Goal: Task Accomplishment & Management: Manage account settings

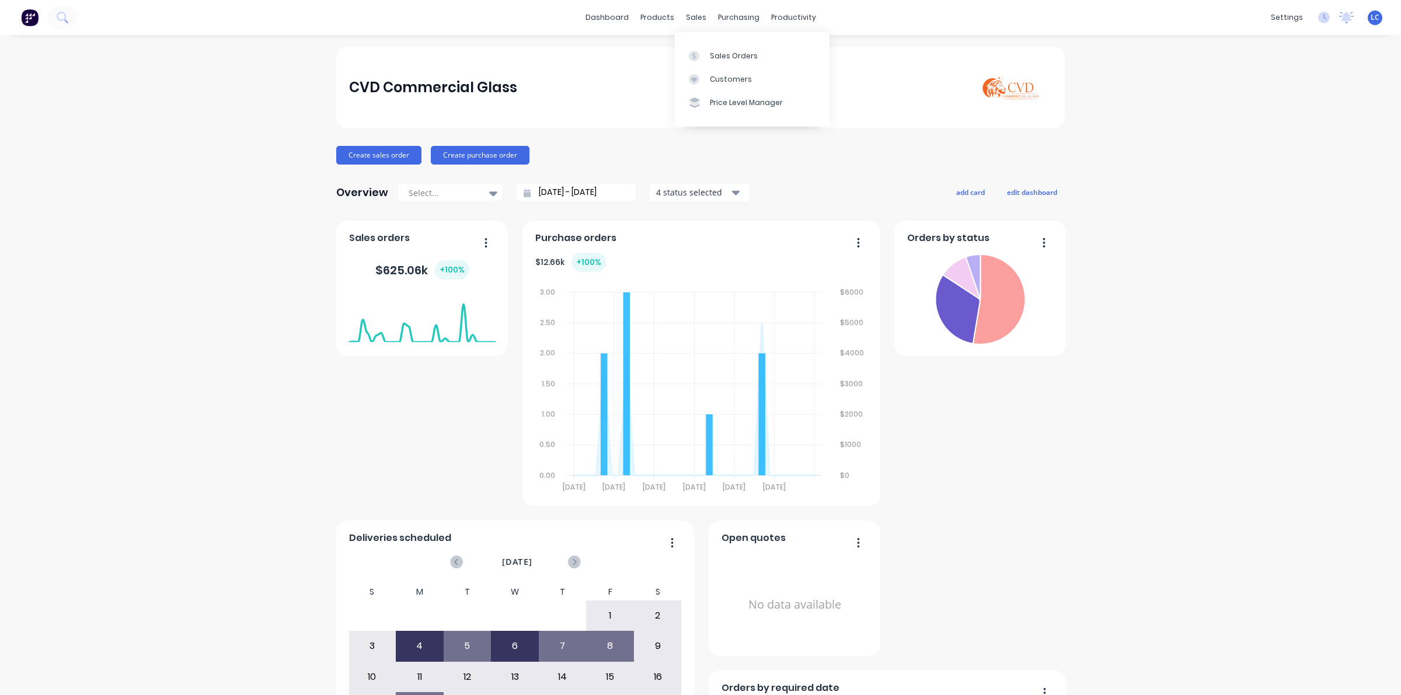
click at [704, 0] on div "dashboard products sales purchasing productivity dashboard products Product Cat…" at bounding box center [700, 17] width 1401 height 35
click at [713, 44] on link "Sales Orders" at bounding box center [752, 55] width 155 height 23
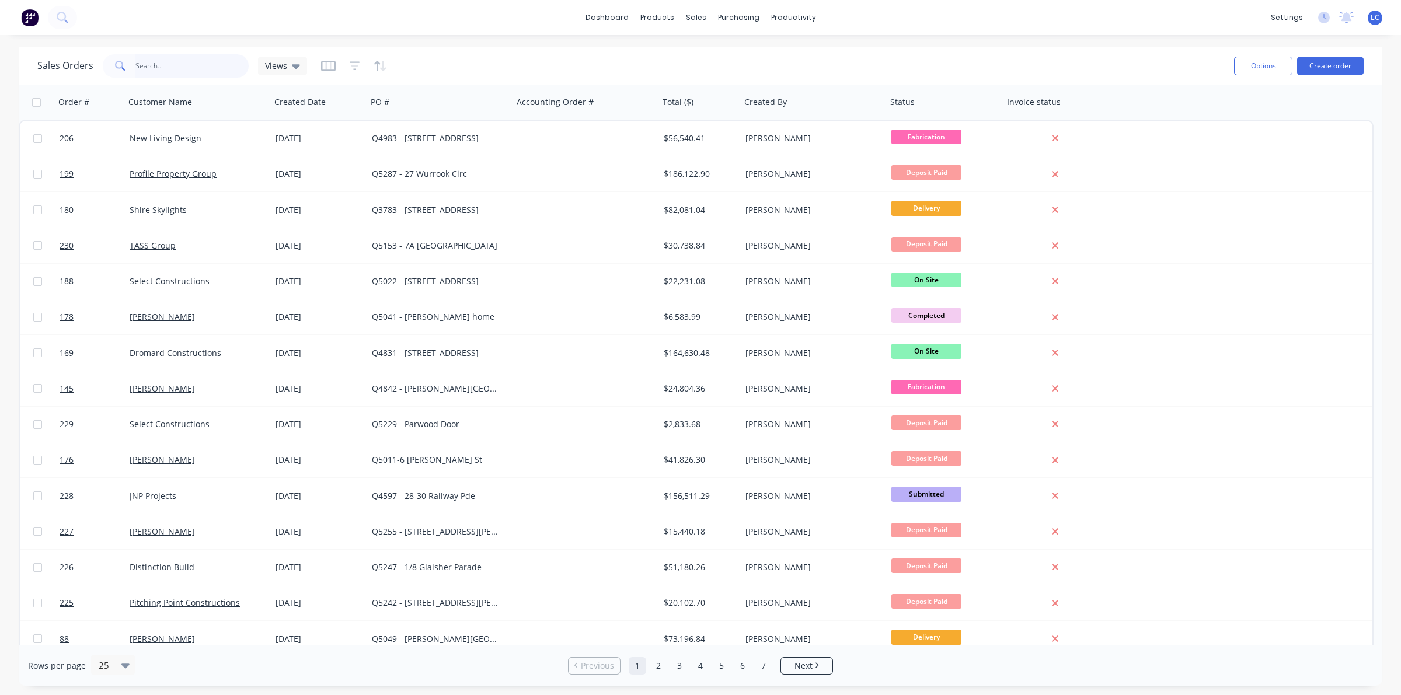
click at [184, 63] on input "text" at bounding box center [192, 65] width 114 height 23
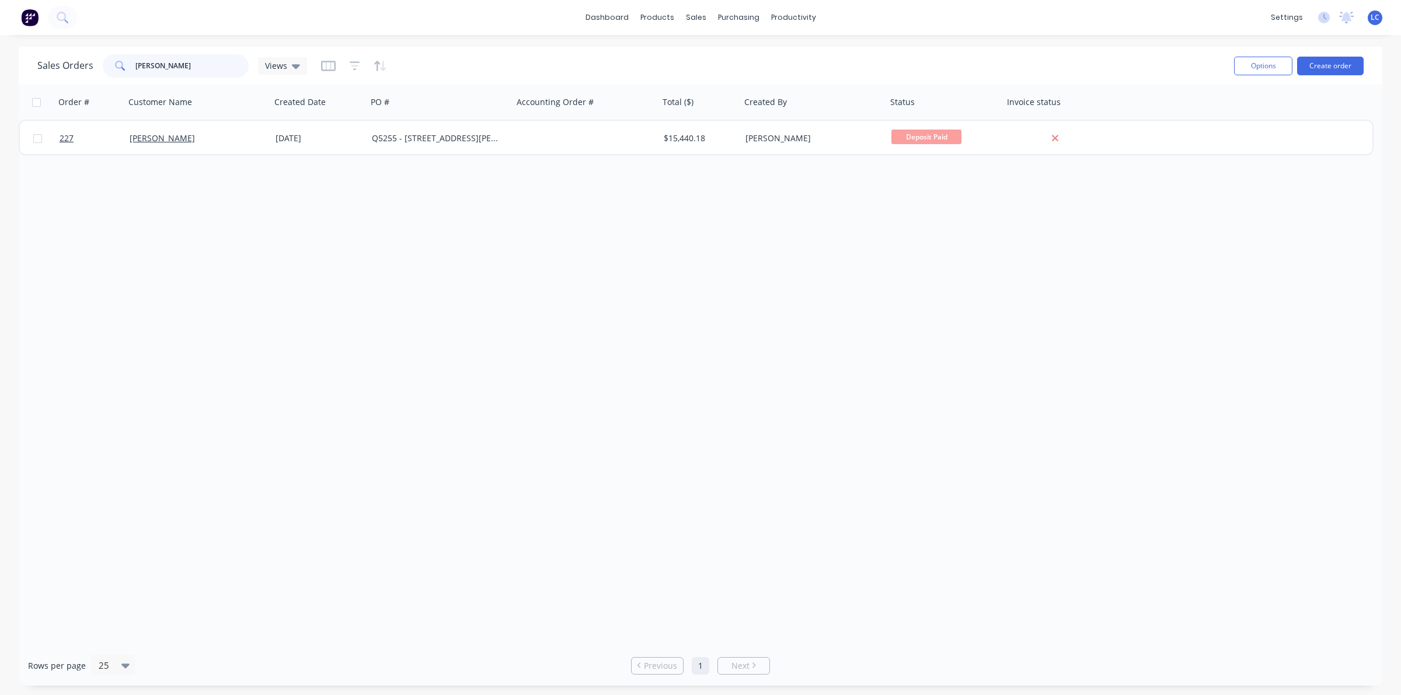
type input "[PERSON_NAME]"
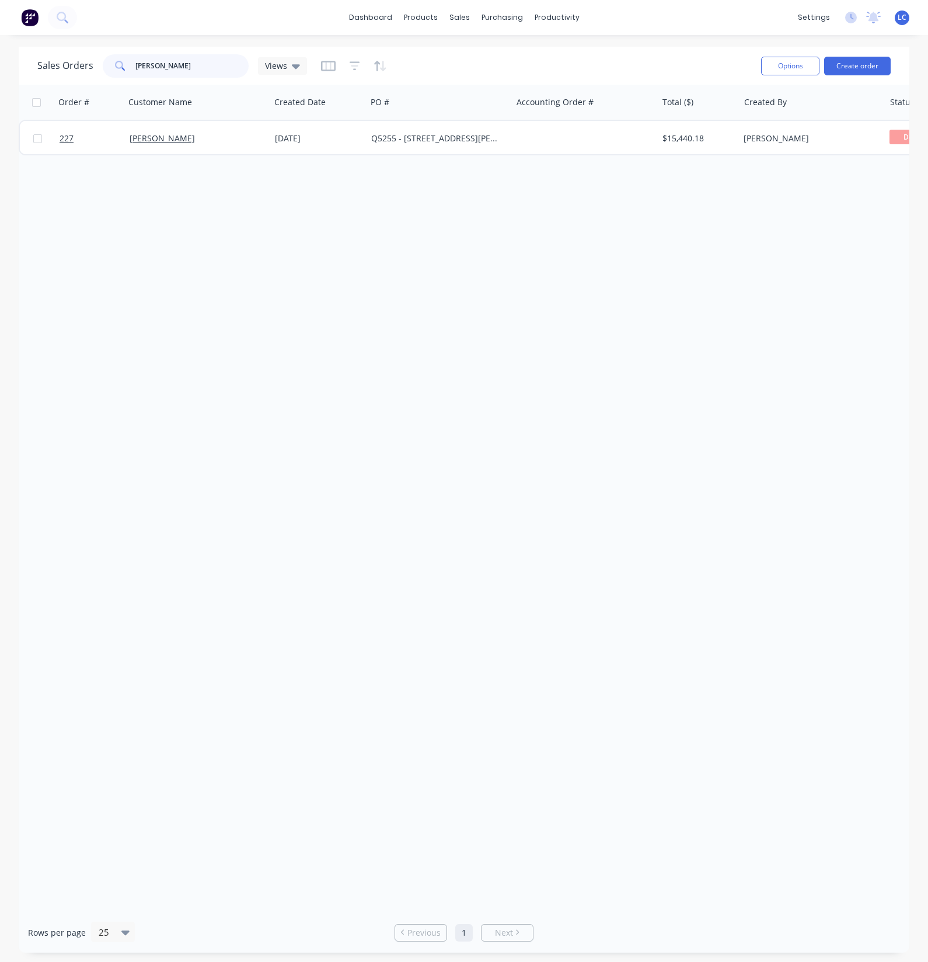
drag, startPoint x: 168, startPoint y: 67, endPoint x: 103, endPoint y: 66, distance: 65.4
click at [103, 66] on div "[PERSON_NAME]" at bounding box center [176, 65] width 146 height 23
type input "5"
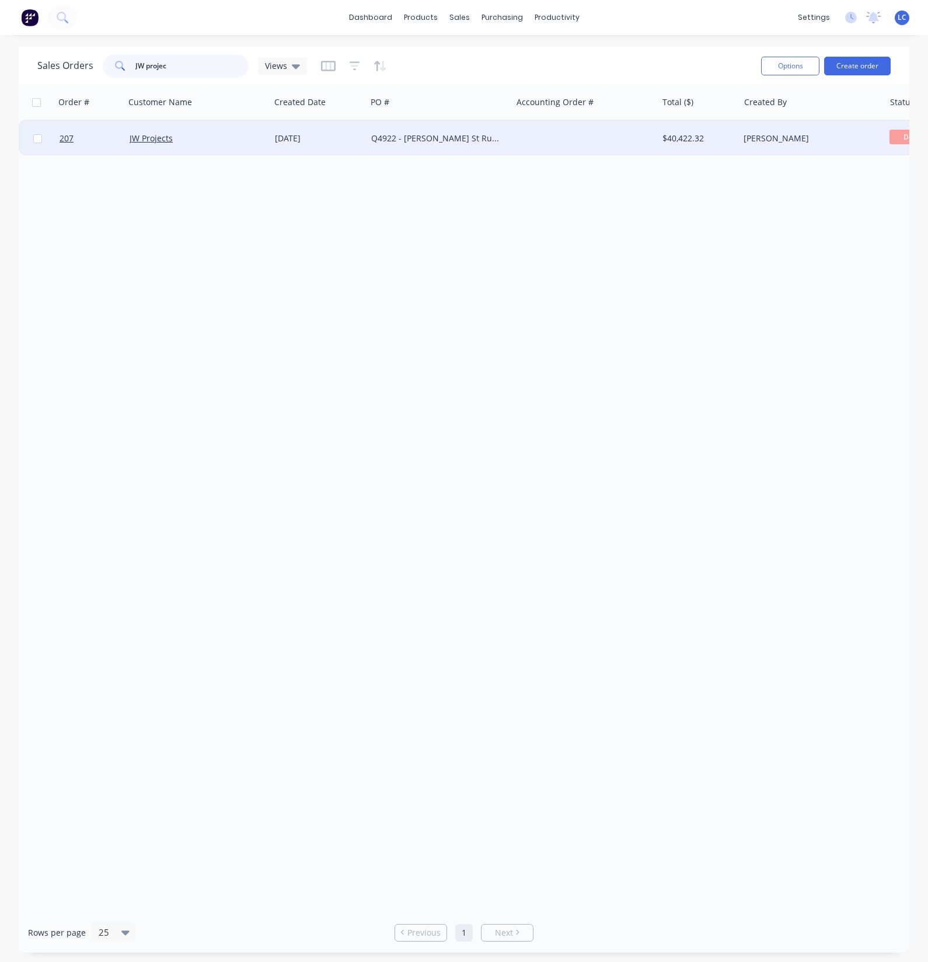
type input "JW projec"
click at [154, 127] on div "JW Projects" at bounding box center [197, 138] width 145 height 35
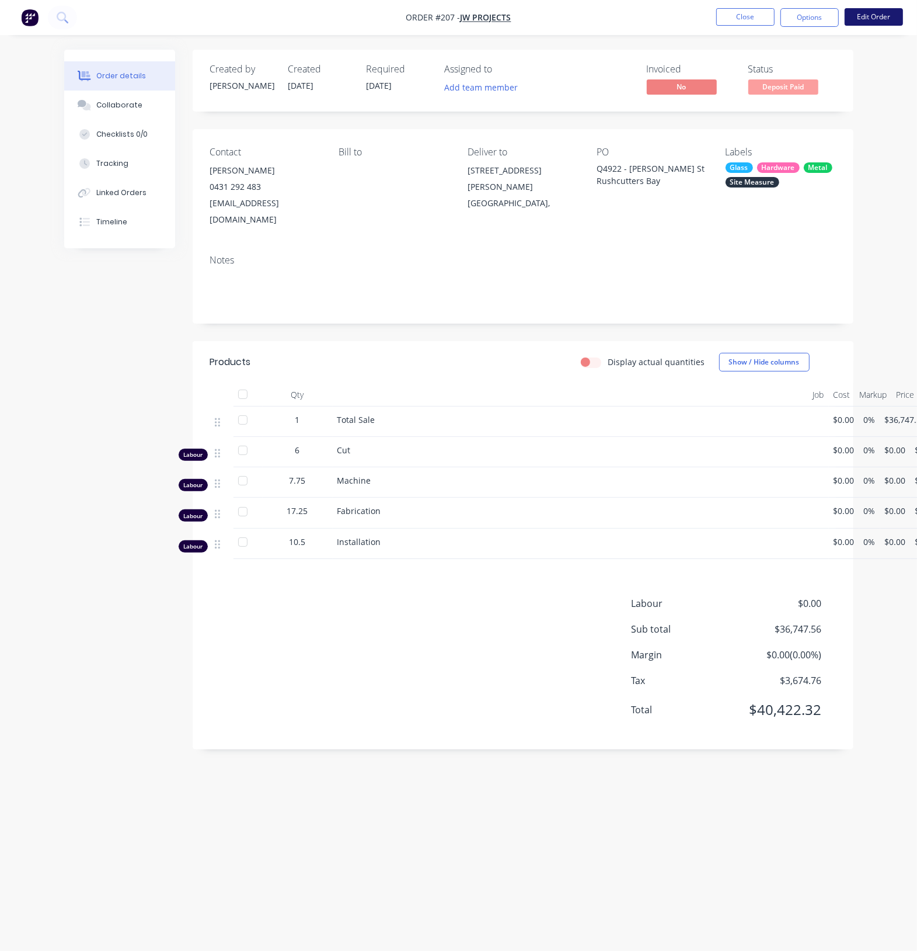
click at [882, 11] on button "Edit Order" at bounding box center [874, 17] width 58 height 18
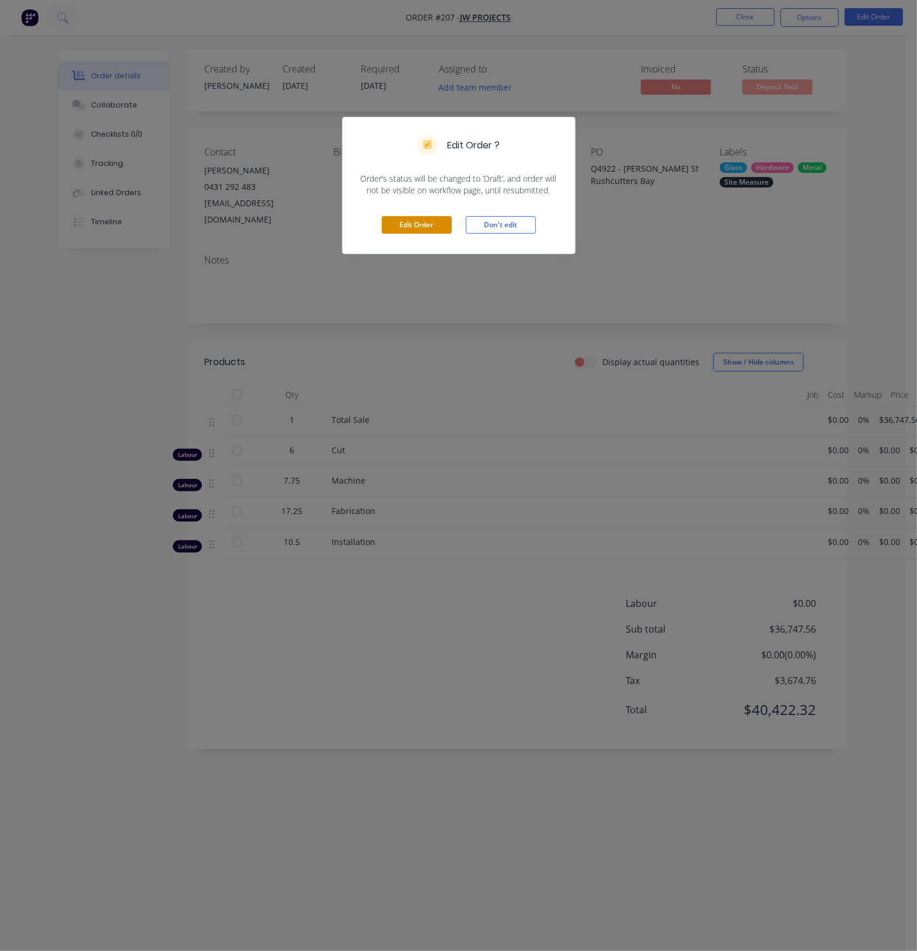
click at [392, 221] on button "Edit Order" at bounding box center [417, 225] width 70 height 18
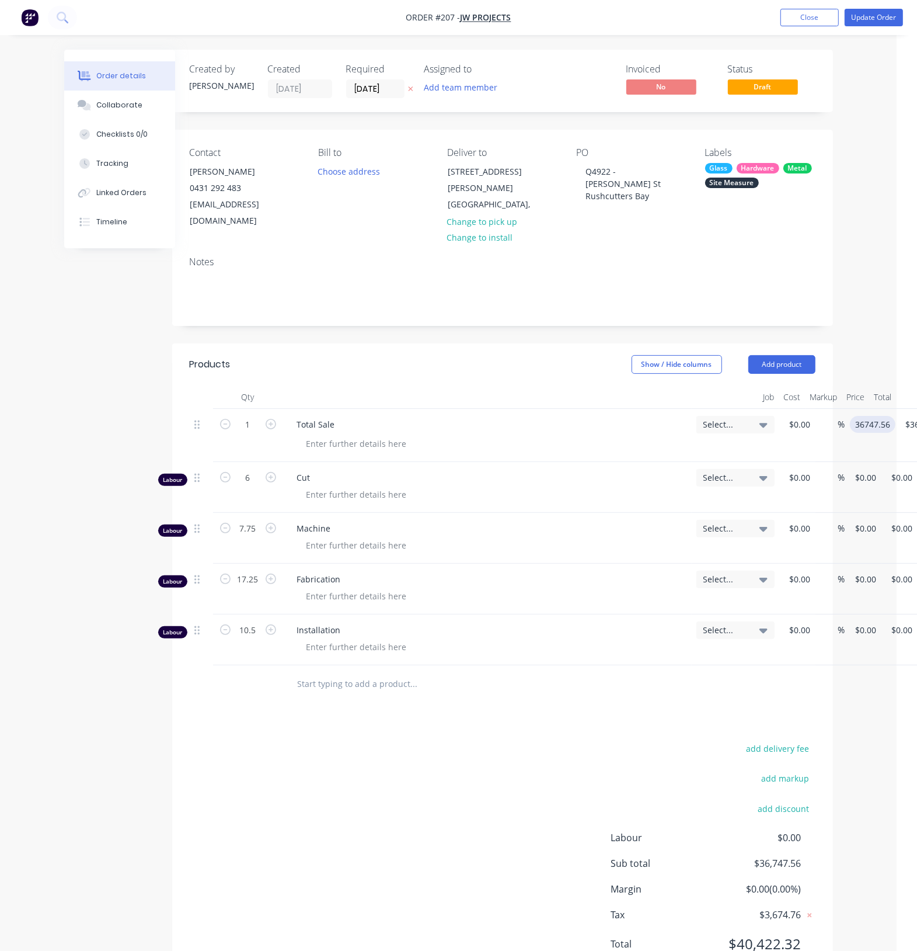
scroll to position [0, 35]
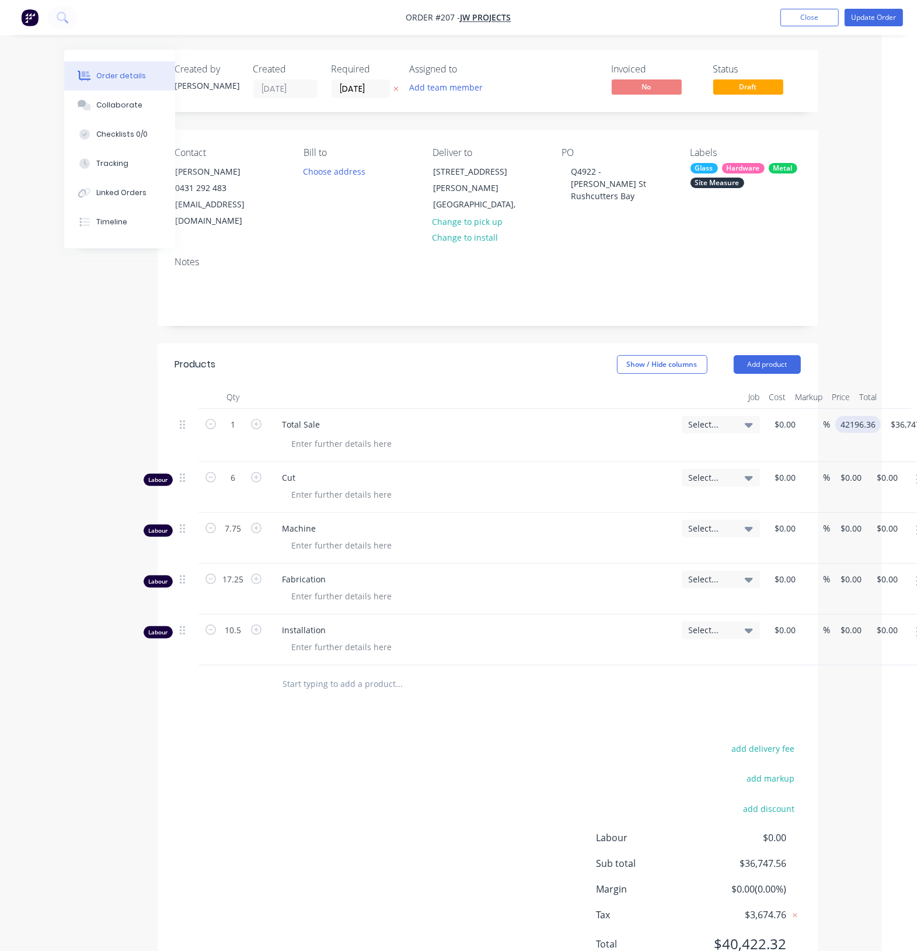
type input "$42,196.36"
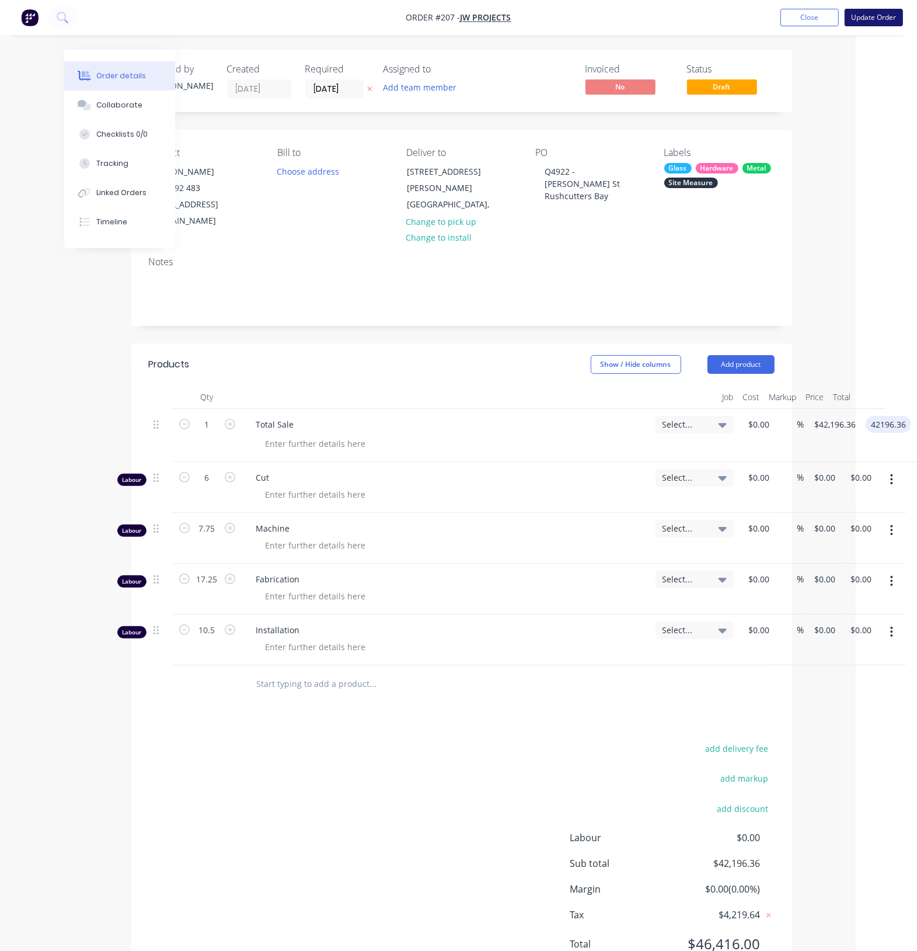
type input "$42,196.36"
click at [876, 12] on button "Update Order" at bounding box center [874, 18] width 58 height 18
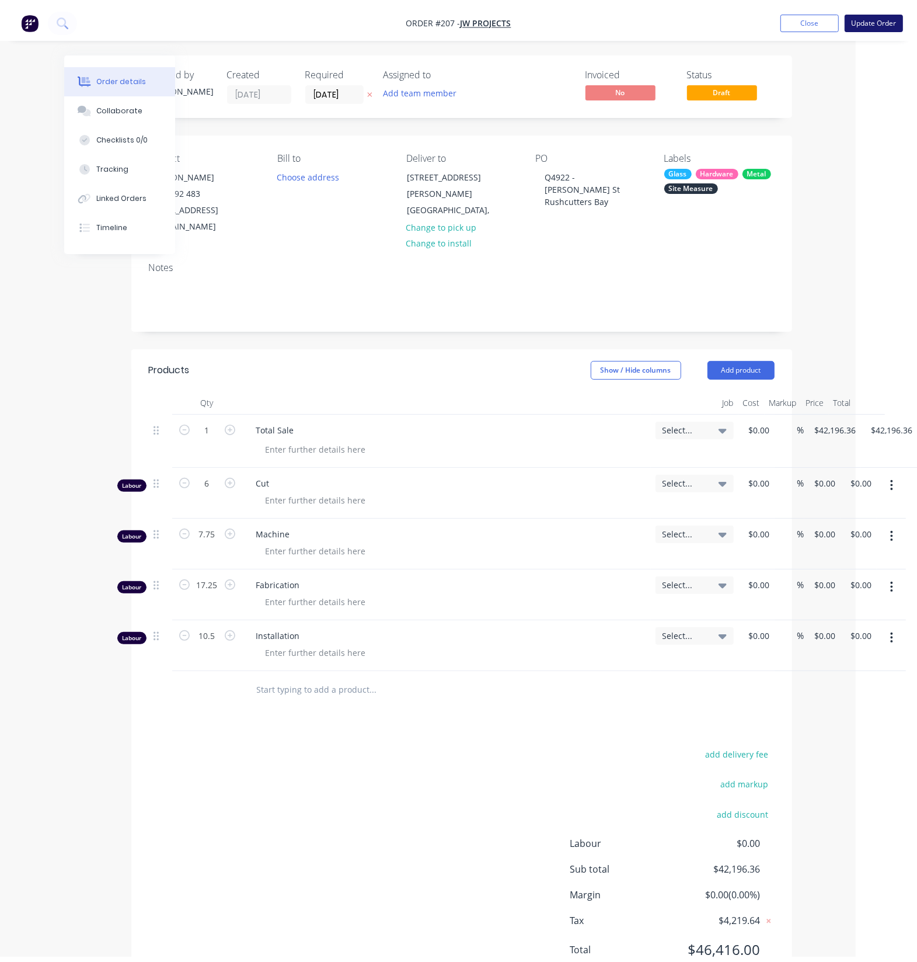
scroll to position [0, 0]
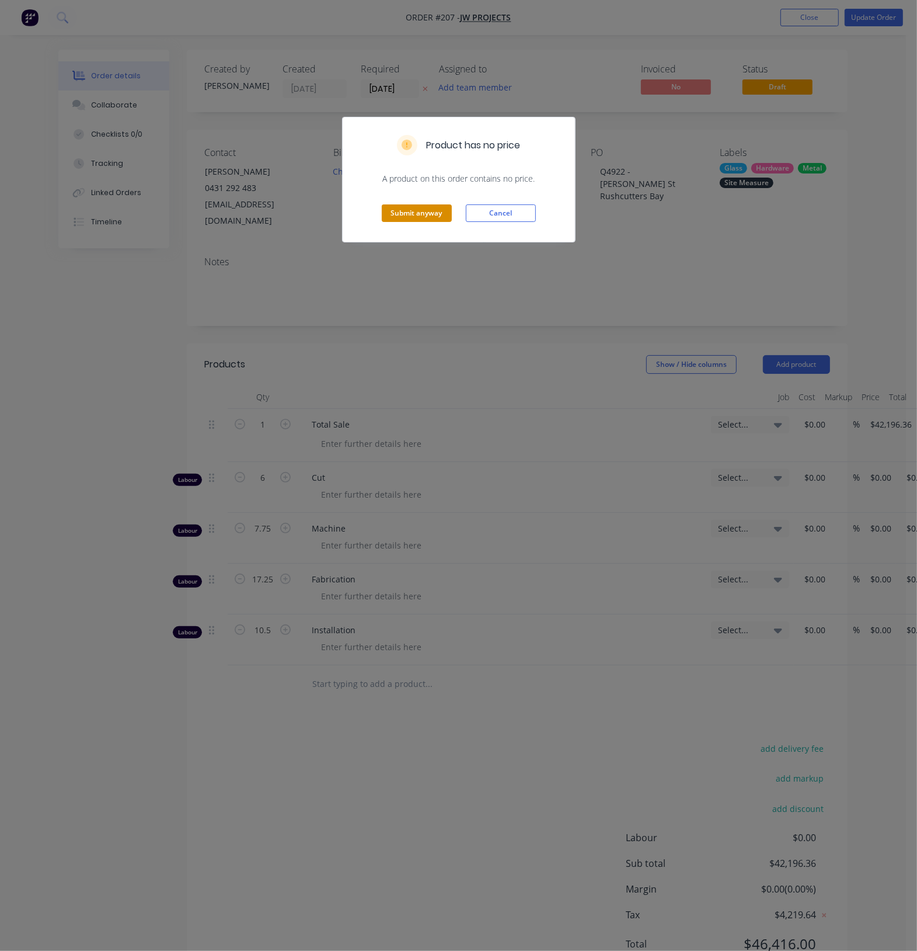
click at [402, 208] on button "Submit anyway" at bounding box center [417, 213] width 70 height 18
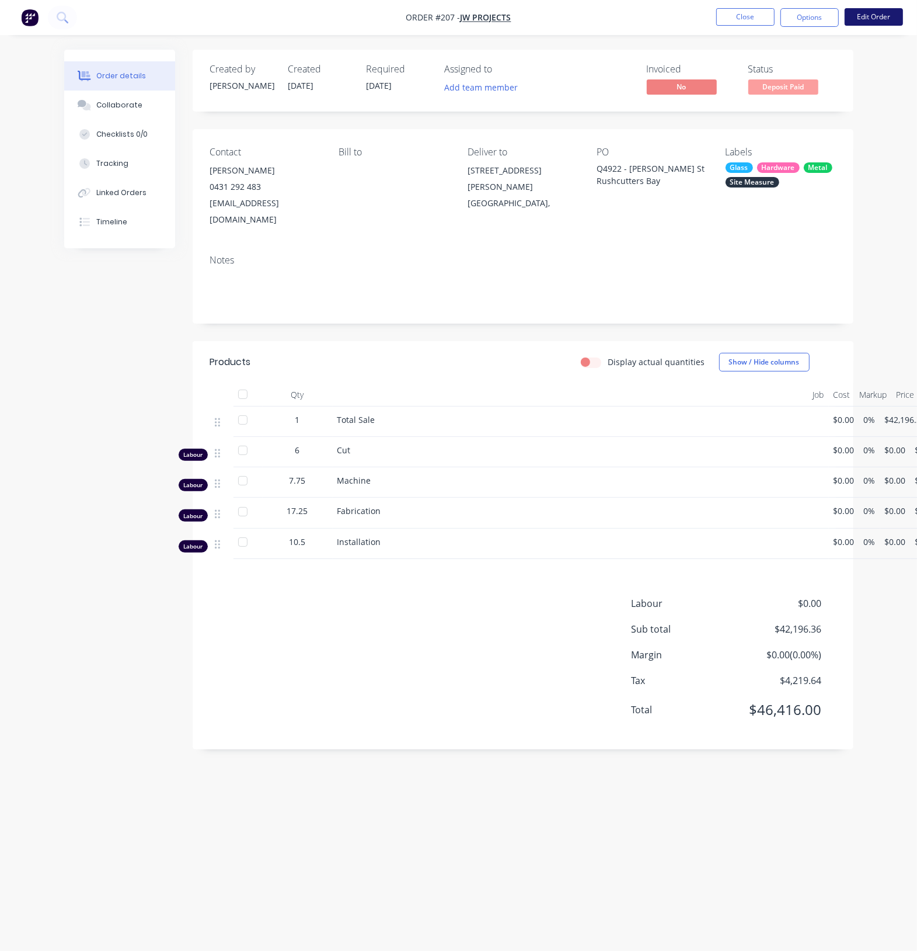
click at [885, 15] on button "Edit Order" at bounding box center [874, 17] width 58 height 18
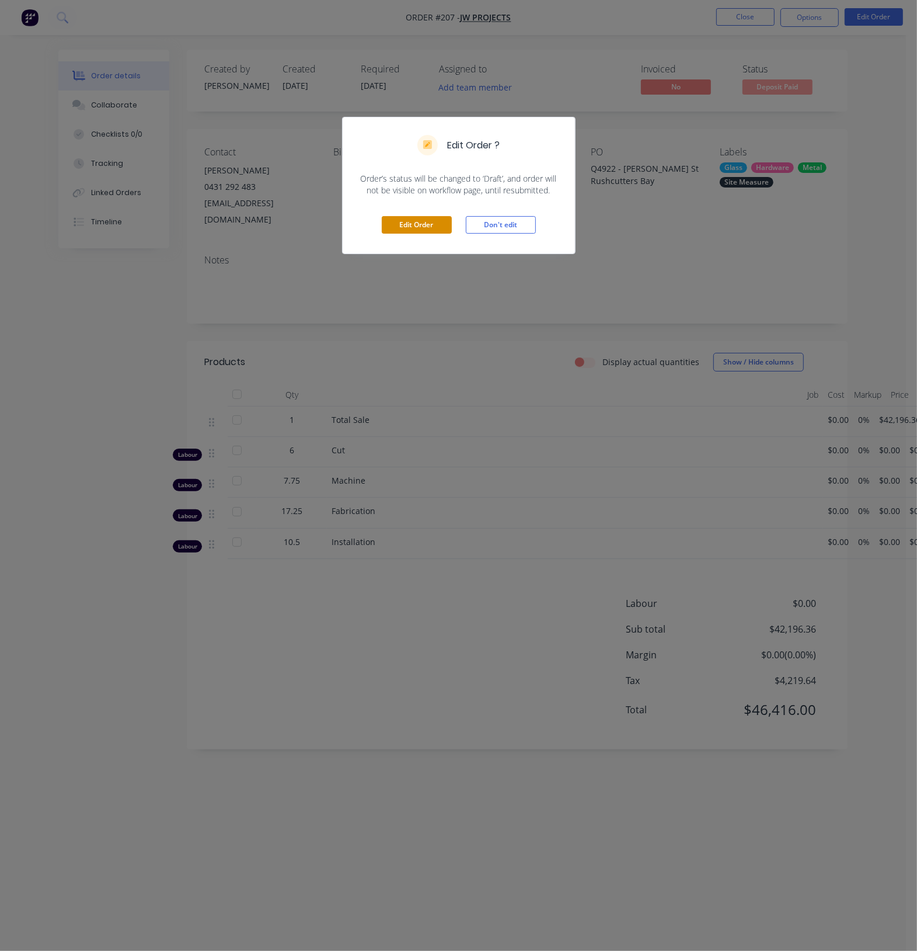
click at [410, 227] on button "Edit Order" at bounding box center [417, 225] width 70 height 18
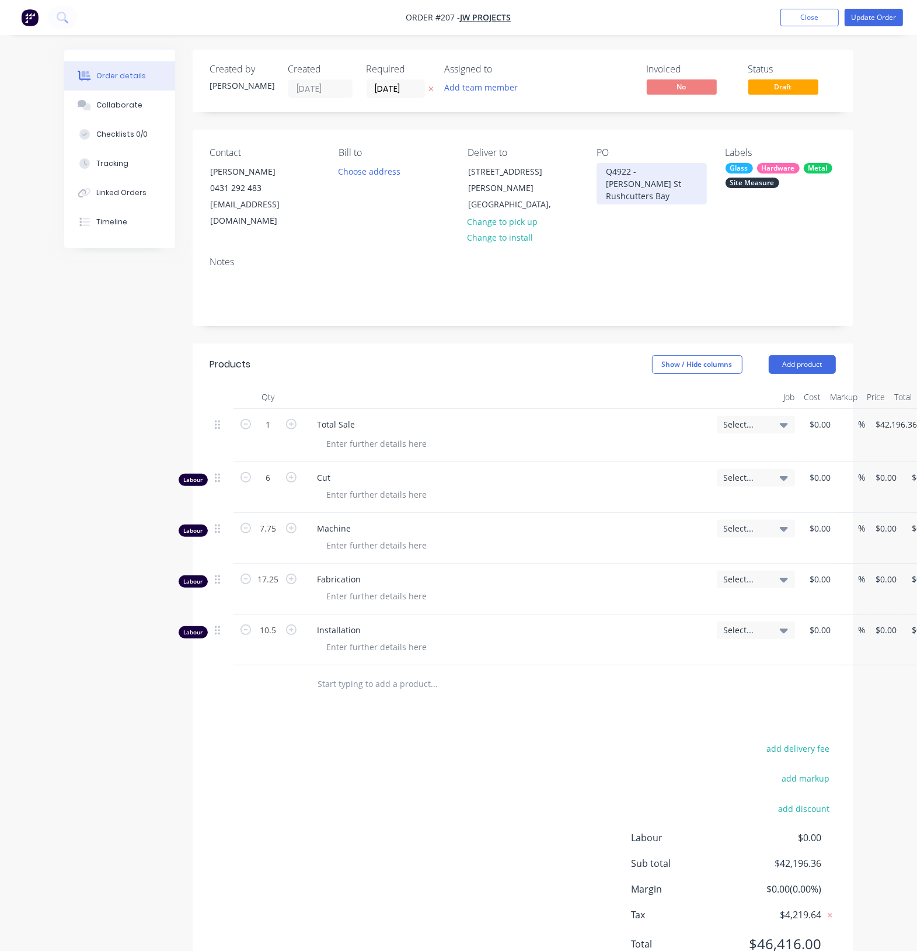
click at [616, 170] on div "Q4922 - [PERSON_NAME] St Rushcutters Bay" at bounding box center [652, 183] width 110 height 41
click at [399, 216] on div "Contact [PERSON_NAME] [PHONE_NUMBER] [EMAIL_ADDRESS][DOMAIN_NAME] Bill to Choos…" at bounding box center [523, 188] width 661 height 117
click at [430, 218] on div "Contact [PERSON_NAME] [PHONE_NUMBER] [EMAIL_ADDRESS][DOMAIN_NAME] Bill to Choos…" at bounding box center [523, 188] width 661 height 117
click at [403, 256] on div "Notes" at bounding box center [523, 261] width 626 height 11
click at [123, 105] on div "Collaborate" at bounding box center [119, 105] width 46 height 11
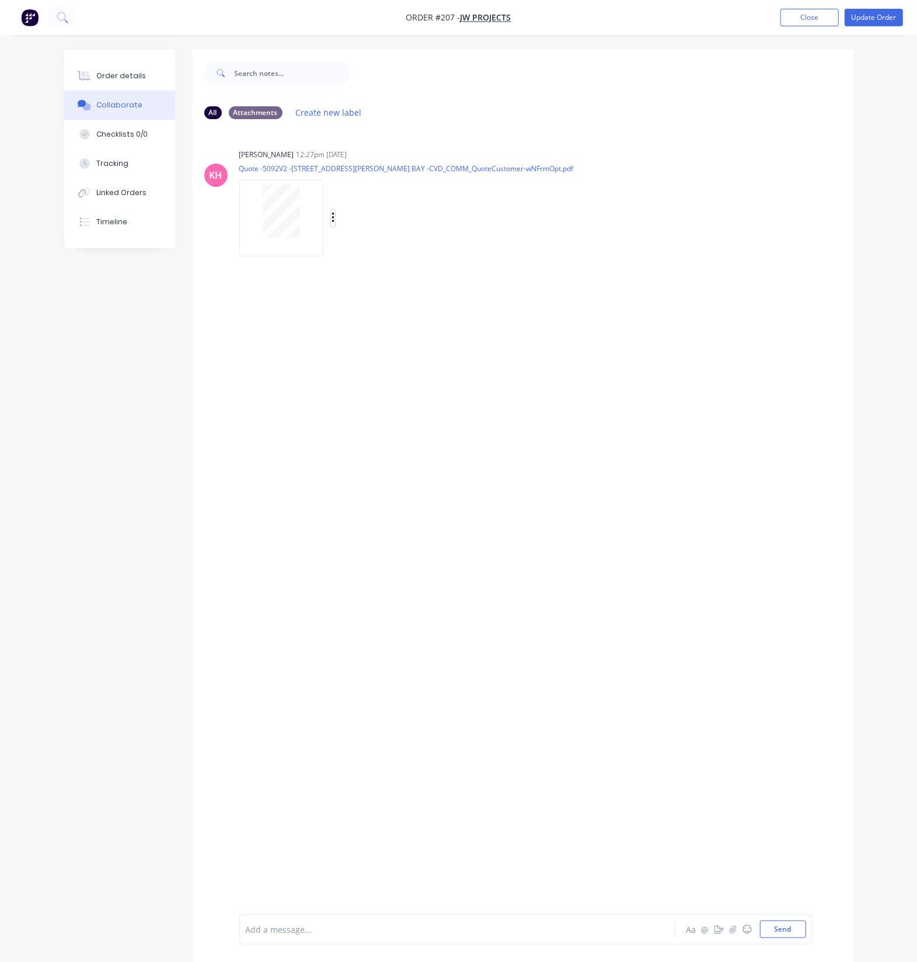
click at [335, 217] on button "button" at bounding box center [333, 218] width 5 height 17
click at [363, 271] on button "Delete" at bounding box center [409, 275] width 131 height 26
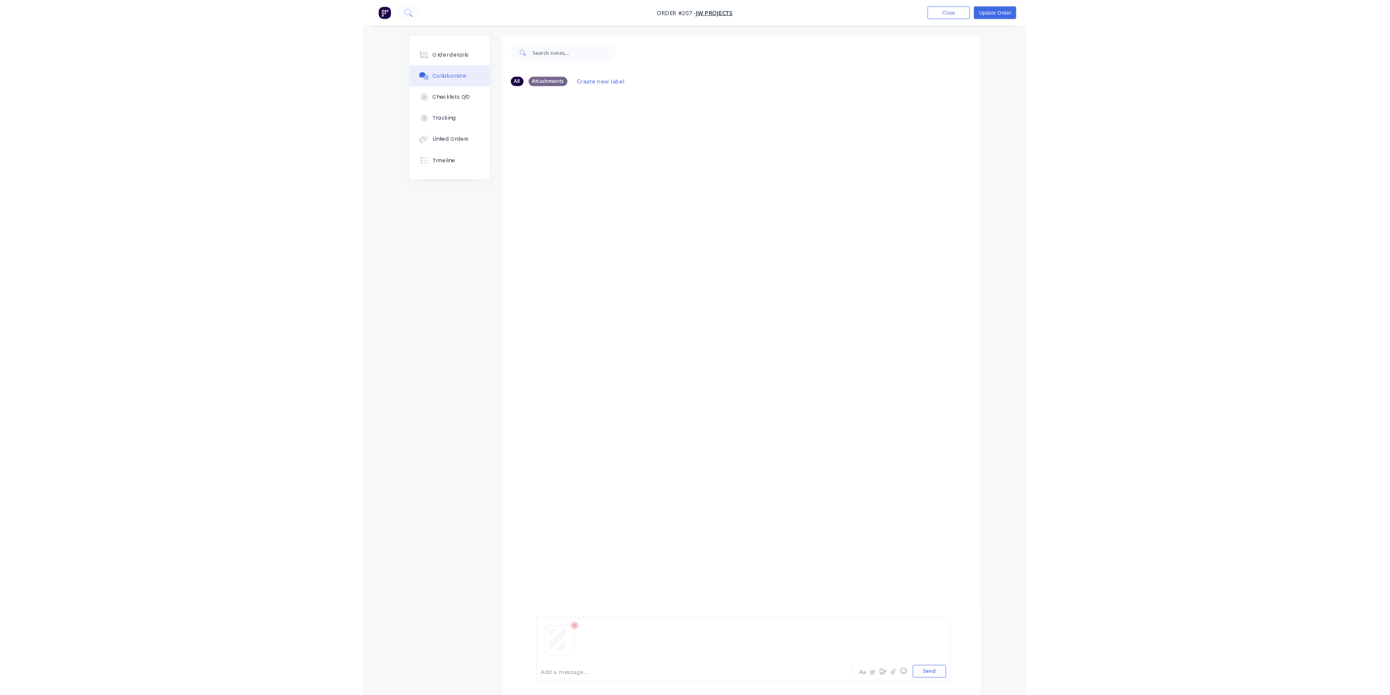
scroll to position [78, 0]
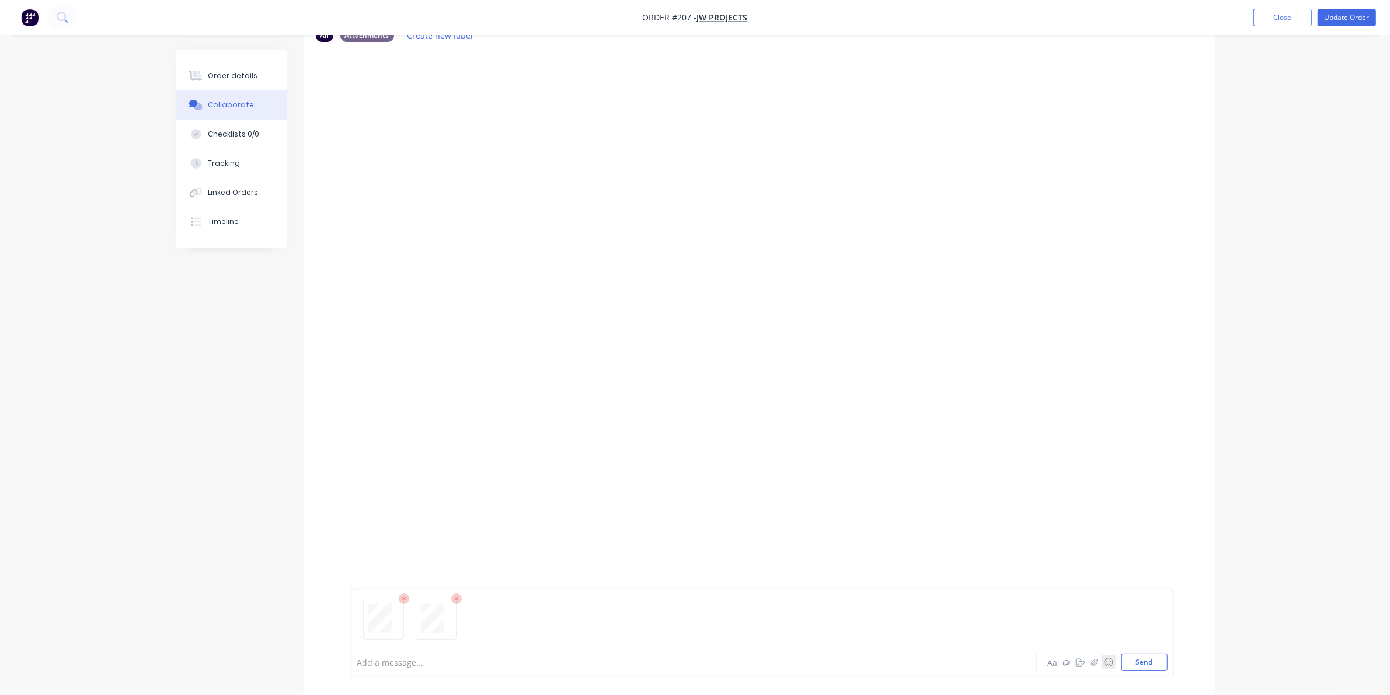
click at [1108, 657] on button "☺" at bounding box center [1109, 663] width 14 height 14
click at [402, 600] on icon at bounding box center [404, 598] width 11 height 11
click at [1139, 664] on button "Send" at bounding box center [1145, 663] width 46 height 18
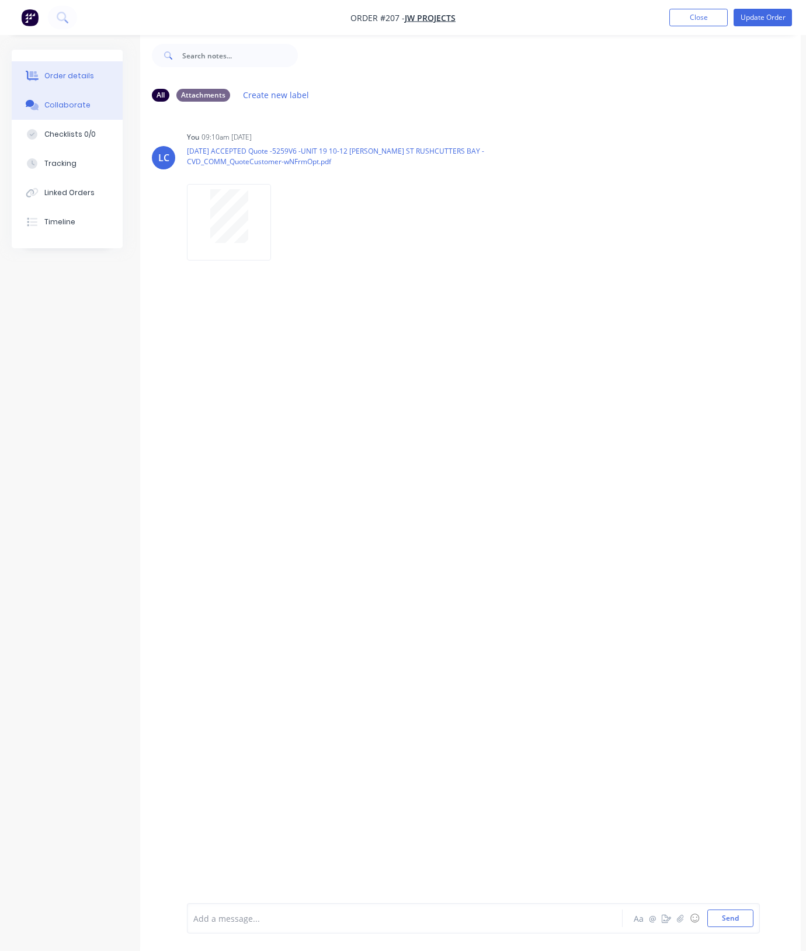
click at [71, 75] on div "Order details" at bounding box center [69, 76] width 50 height 11
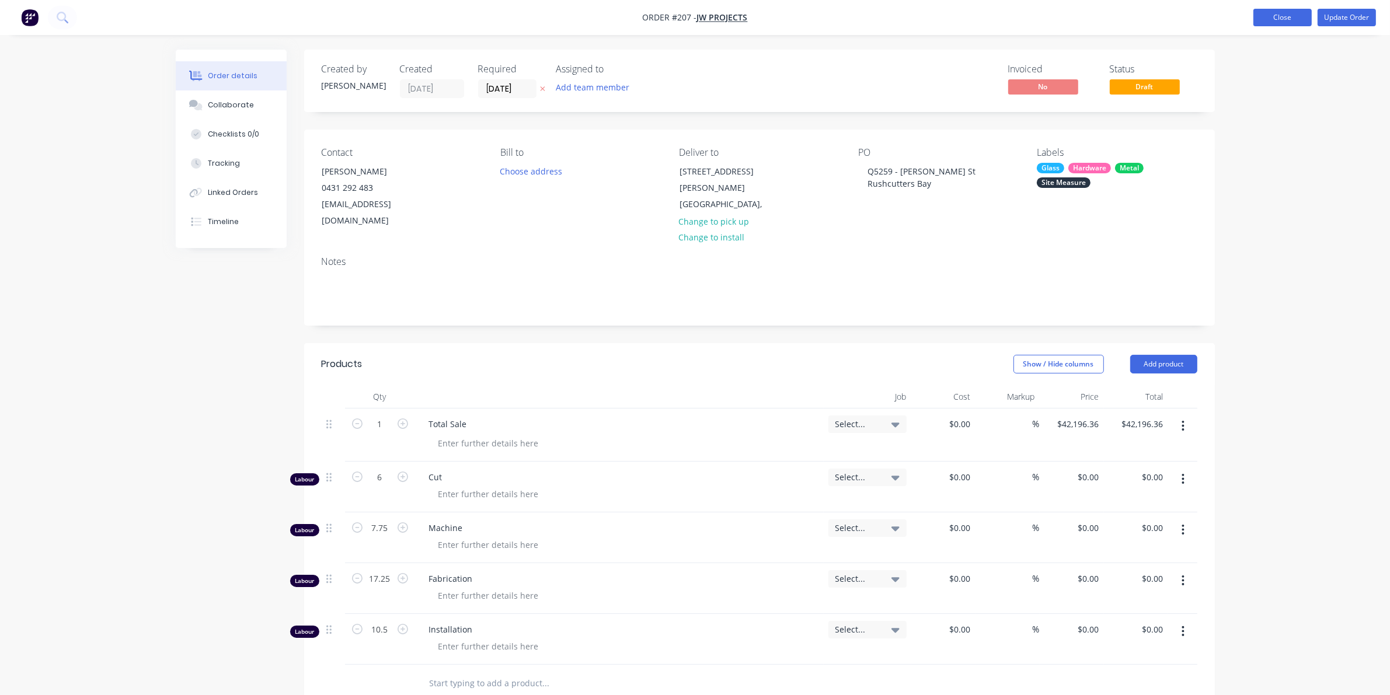
click at [1285, 25] on button "Close" at bounding box center [1283, 18] width 58 height 18
